Goal: Information Seeking & Learning: Find specific fact

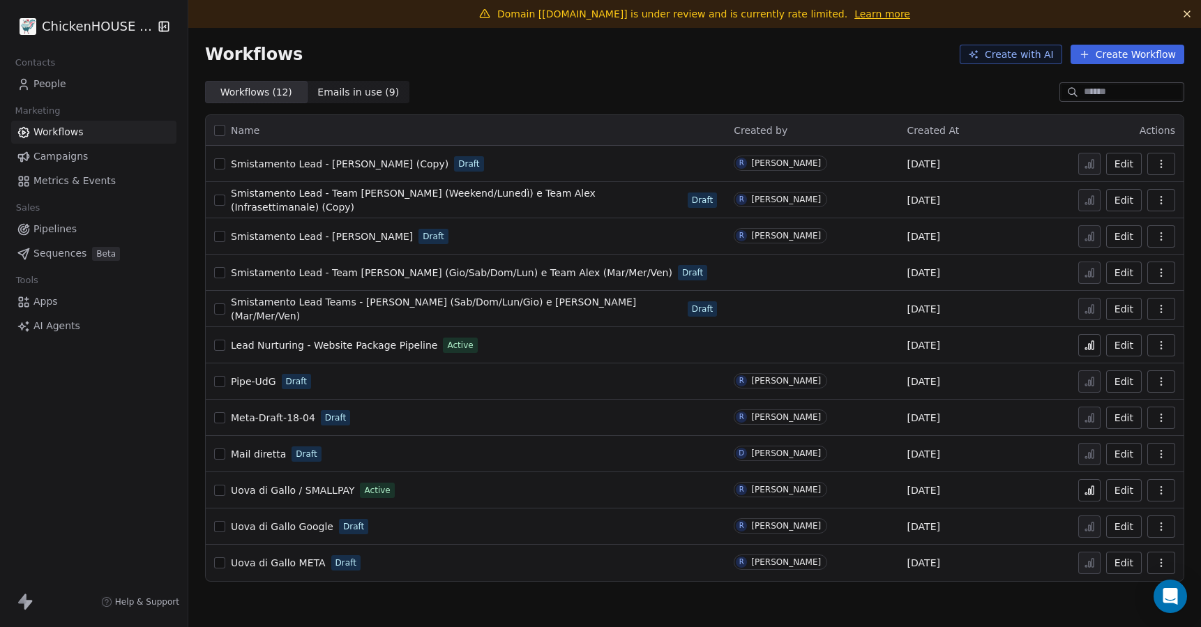
click at [103, 32] on html "ChickenHOUSE sas Contacts People Marketing Workflows Campaigns Metrics & Events…" at bounding box center [600, 365] width 1201 height 731
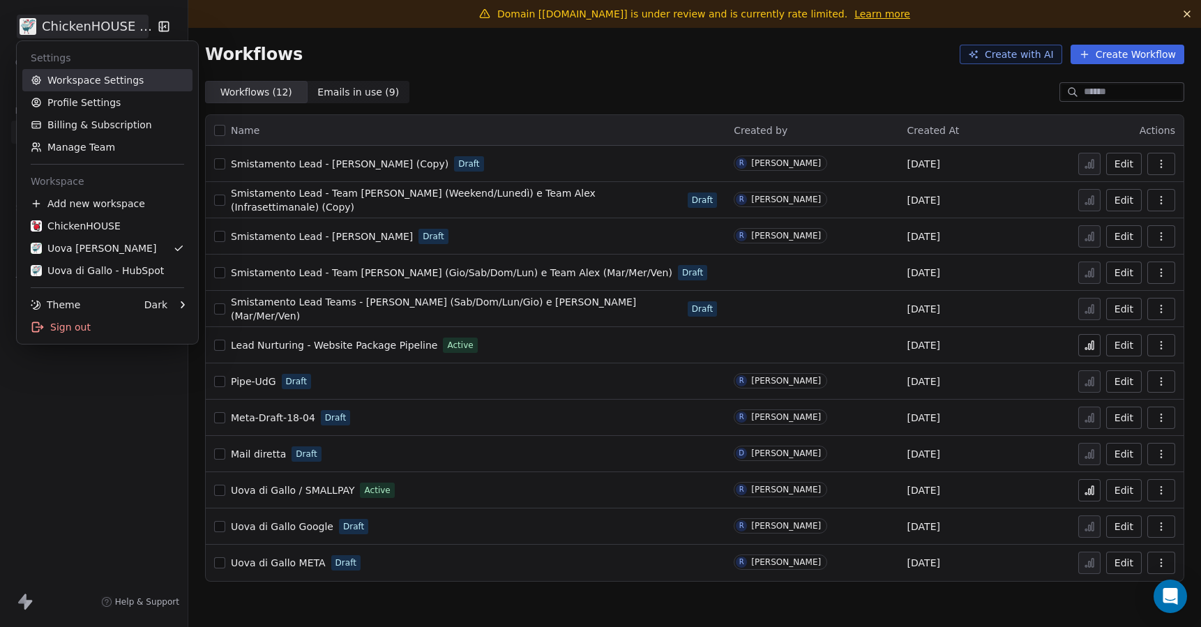
click at [87, 84] on link "Workspace Settings" at bounding box center [107, 80] width 170 height 22
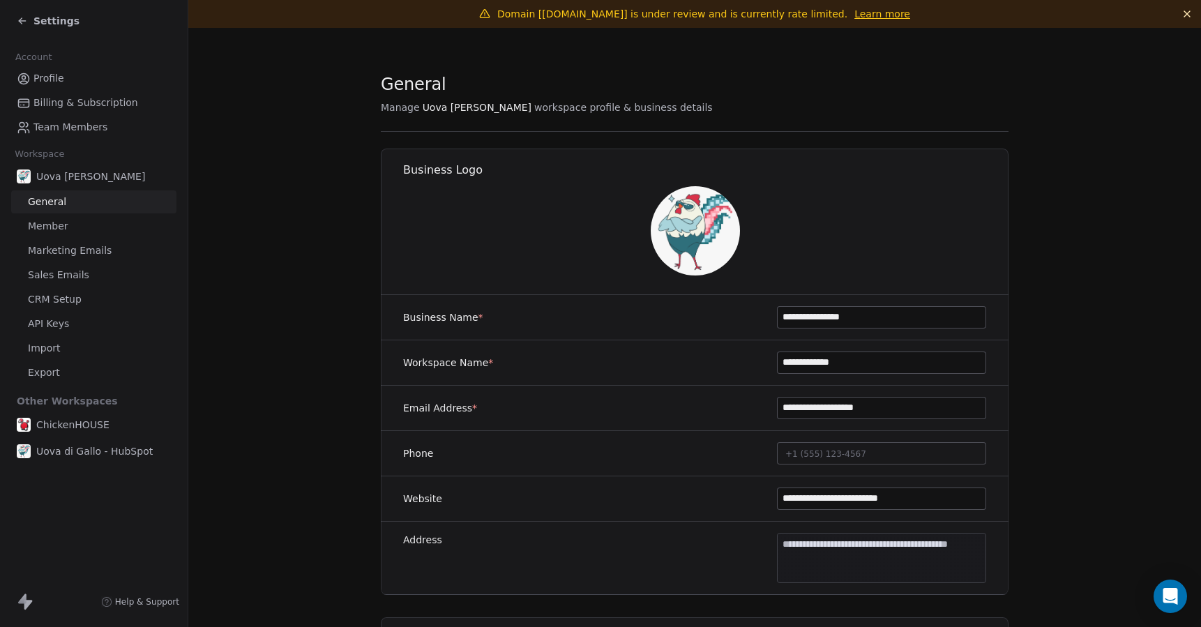
click at [44, 80] on span "Profile" at bounding box center [48, 78] width 31 height 15
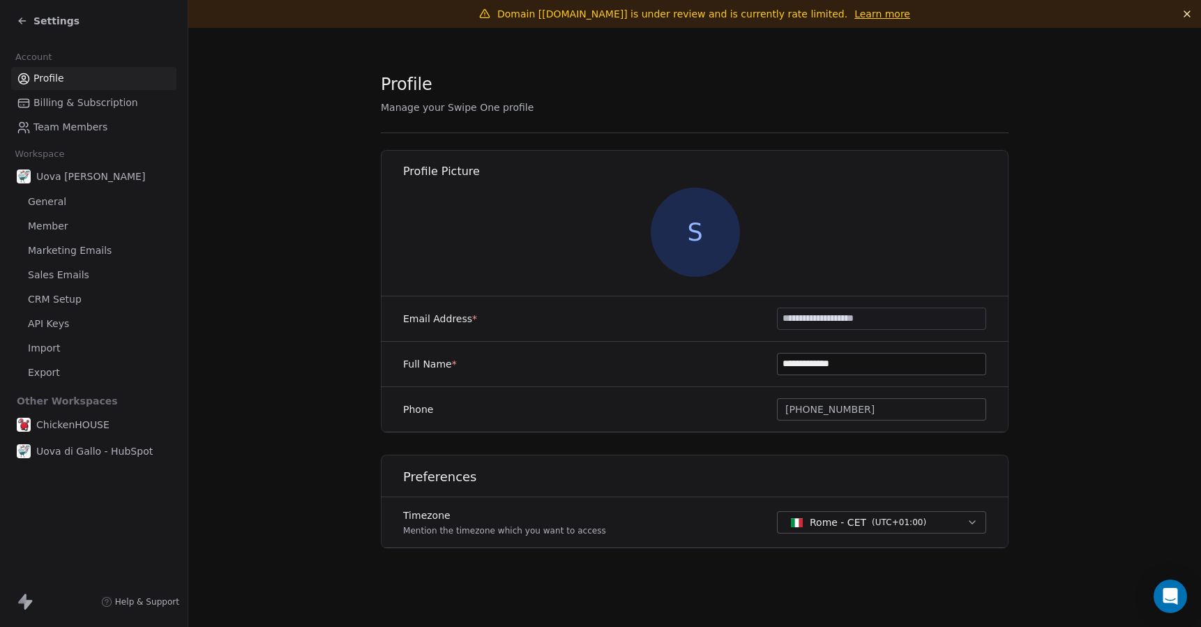
click at [47, 27] on span "Settings" at bounding box center [56, 21] width 46 height 14
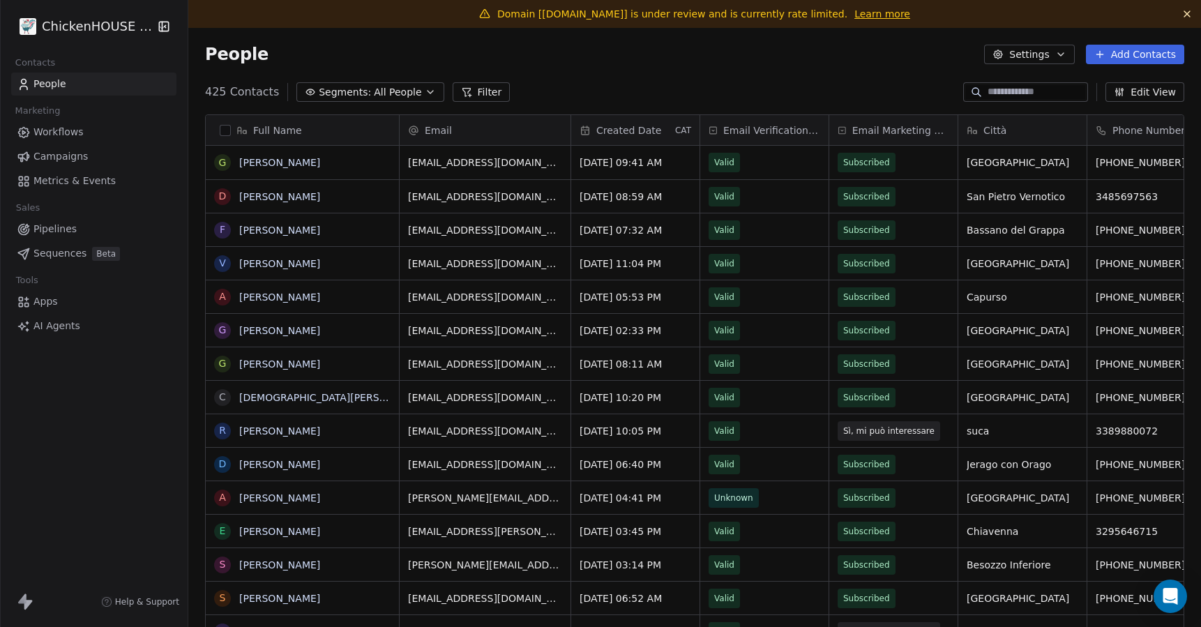
scroll to position [552, 1012]
click at [50, 88] on span "People" at bounding box center [49, 84] width 33 height 15
click at [987, 95] on input at bounding box center [1036, 92] width 98 height 14
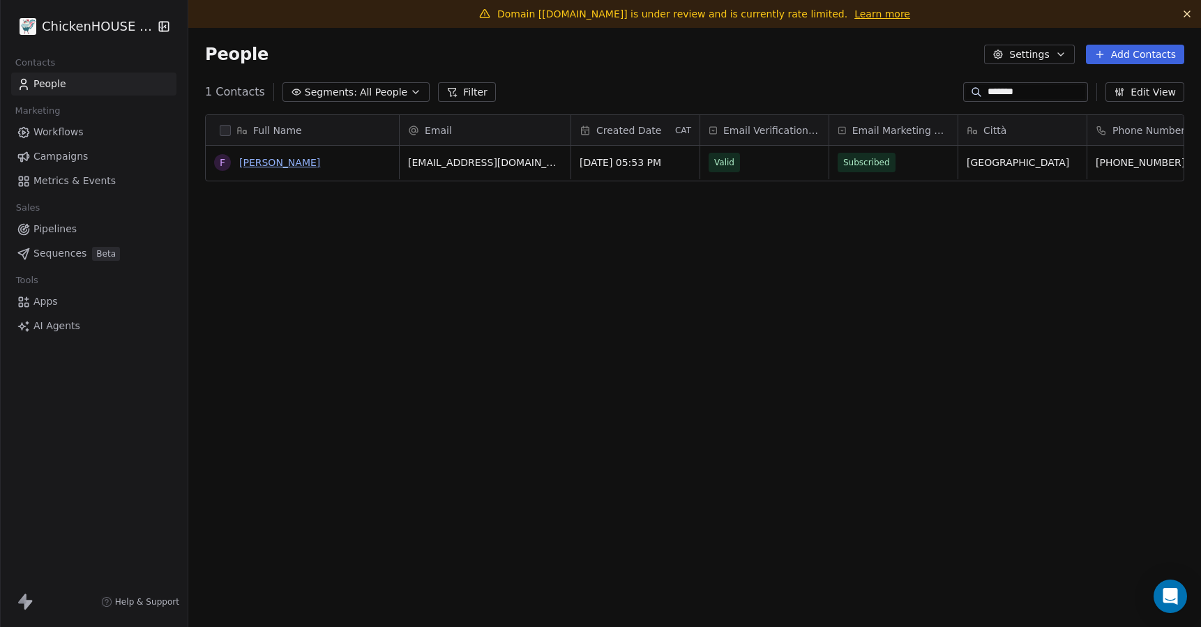
type input "*******"
click at [273, 166] on link "Florinda Mellino" at bounding box center [279, 162] width 81 height 11
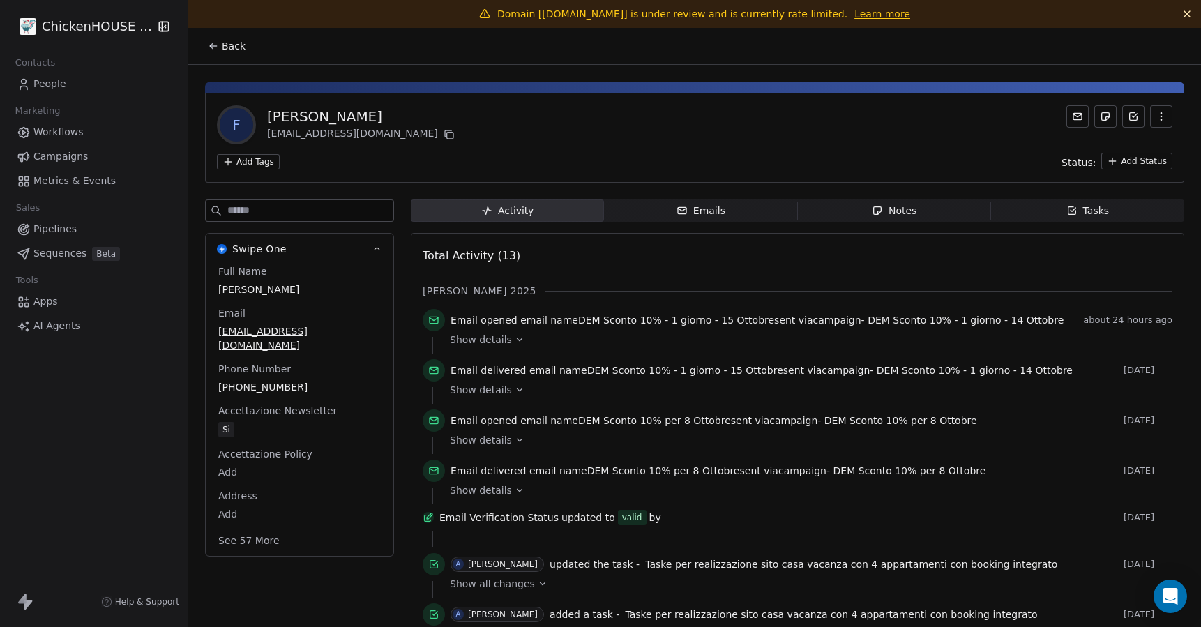
click at [886, 210] on div "Notes" at bounding box center [894, 211] width 45 height 15
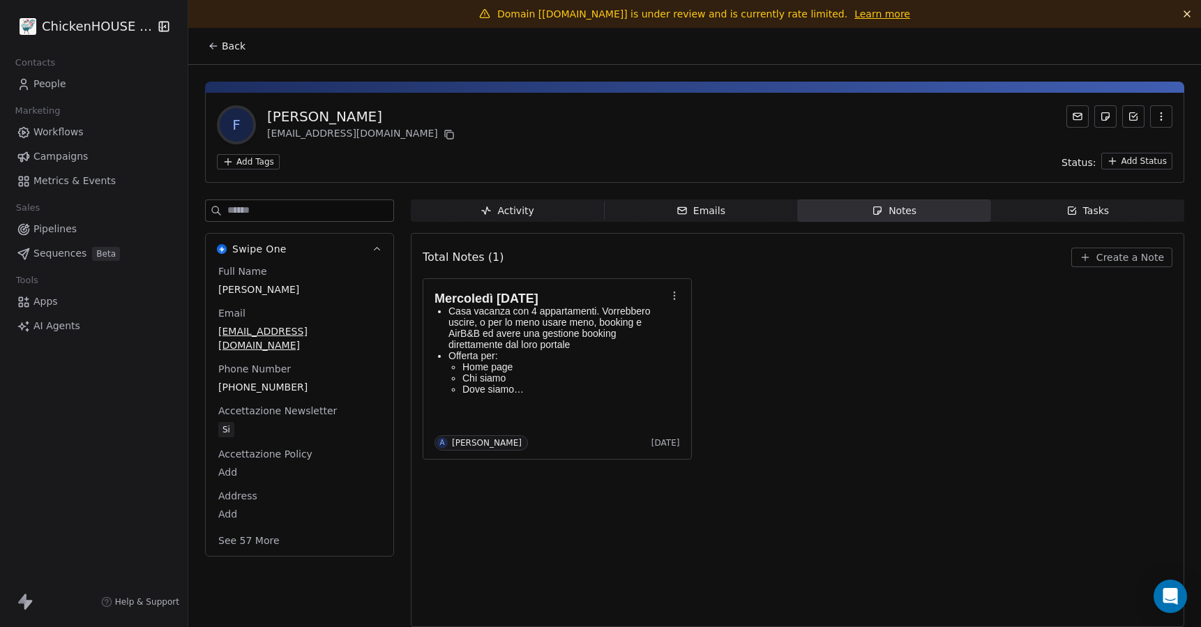
click at [1107, 210] on span "Tasks Tasks" at bounding box center [1087, 210] width 193 height 22
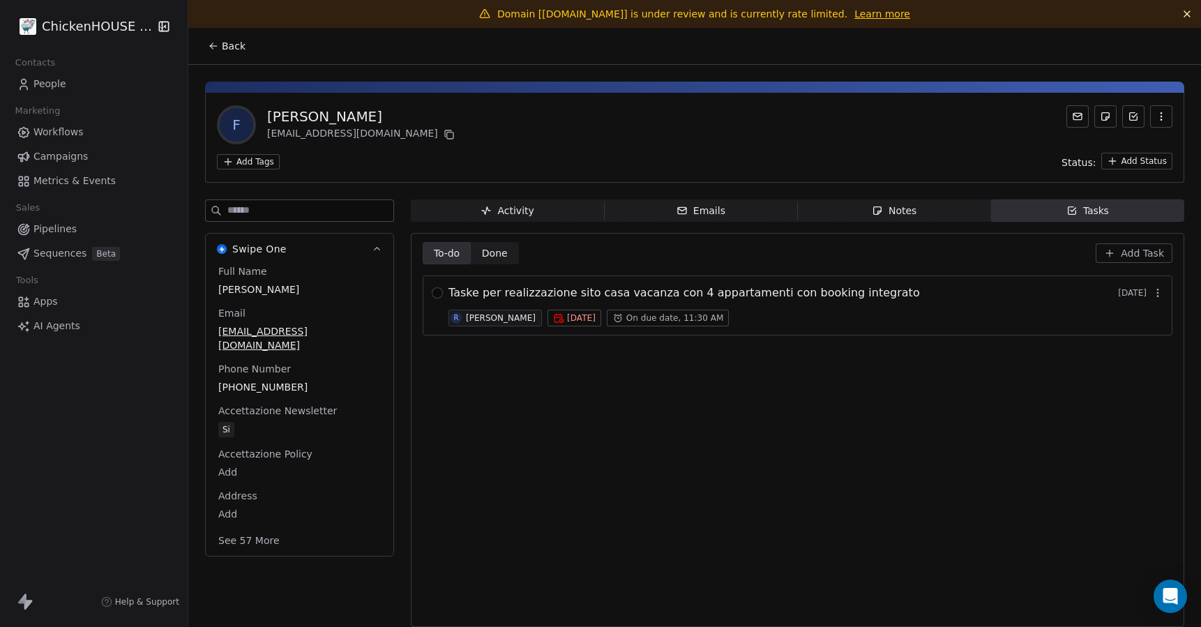
click at [911, 207] on div "Notes" at bounding box center [894, 211] width 45 height 15
